Goal: Transaction & Acquisition: Subscribe to service/newsletter

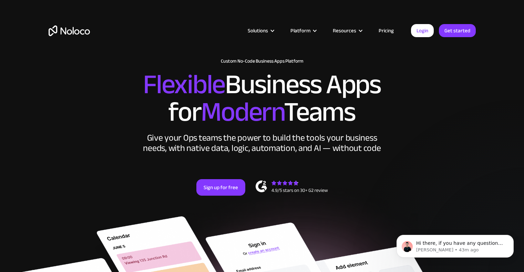
click at [258, 32] on link "Pricing" at bounding box center [386, 30] width 32 height 9
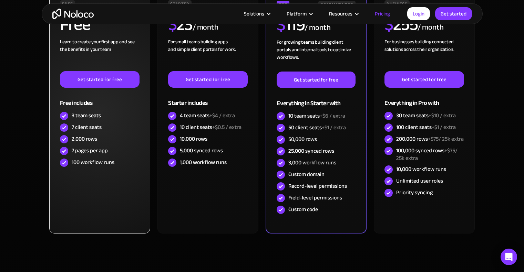
scroll to position [193, 0]
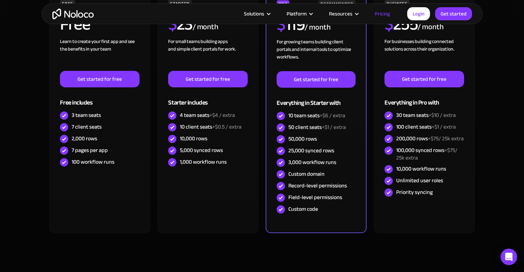
click at [7, 82] on section "Monthly Yearly SAVE 20% Monthly Yearly SAVE 20% FREE Free Learn to create your …" at bounding box center [262, 126] width 524 height 330
click at [45, 122] on div "Monthly Yearly SAVE 20% Monthly Yearly SAVE 20% FREE Free Learn to create your …" at bounding box center [262, 119] width 441 height 316
click at [18, 169] on section "Monthly Yearly SAVE 20% Monthly Yearly SAVE 20% FREE Free Learn to create your …" at bounding box center [262, 126] width 524 height 330
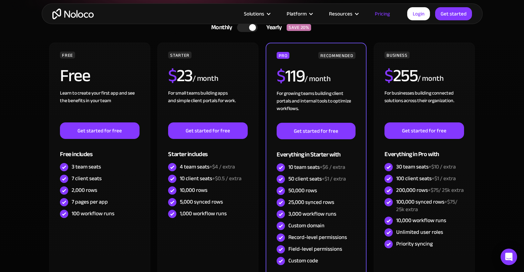
scroll to position [141, 0]
